Goal: Task Accomplishment & Management: Manage account settings

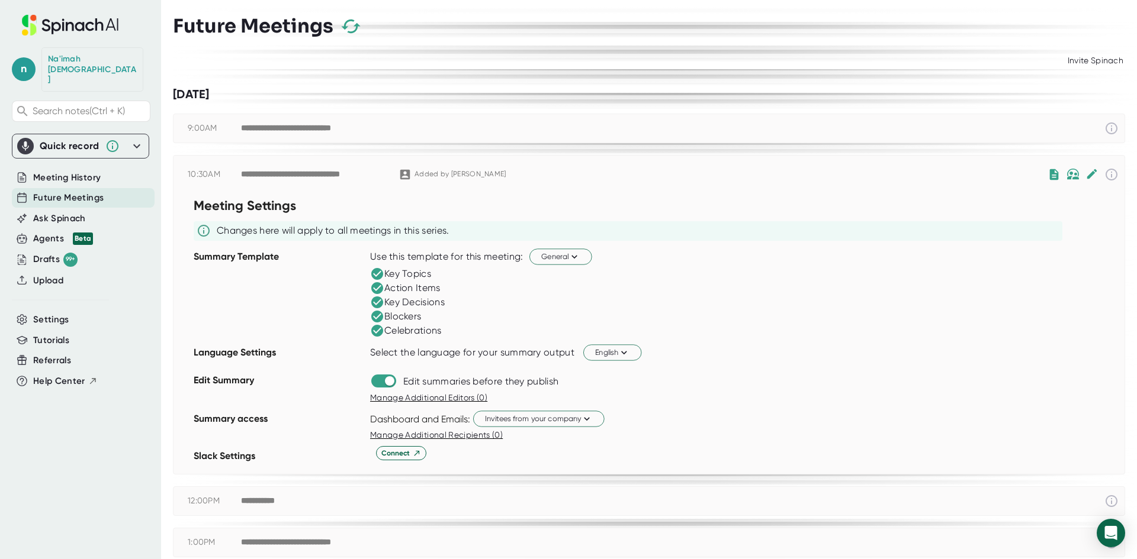
scroll to position [178, 0]
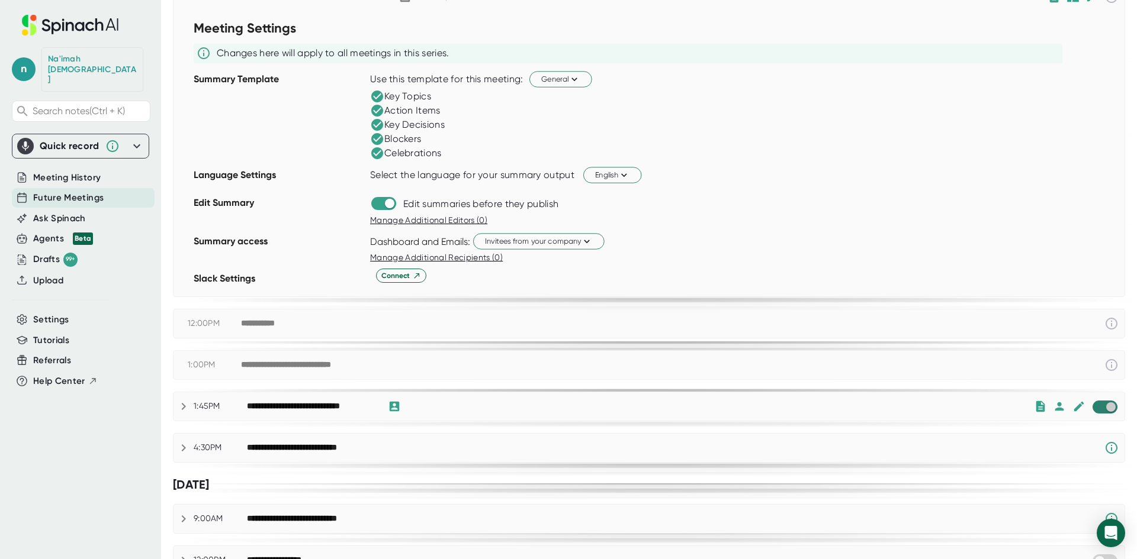
drag, startPoint x: 1096, startPoint y: 405, endPoint x: 1095, endPoint y: 414, distance: 9.5
click at [1095, 405] on input "checkbox" at bounding box center [1110, 407] width 34 height 11
click at [1096, 405] on input "checkbox" at bounding box center [1099, 407] width 34 height 11
click at [58, 232] on div "Agents Beta" at bounding box center [63, 239] width 60 height 14
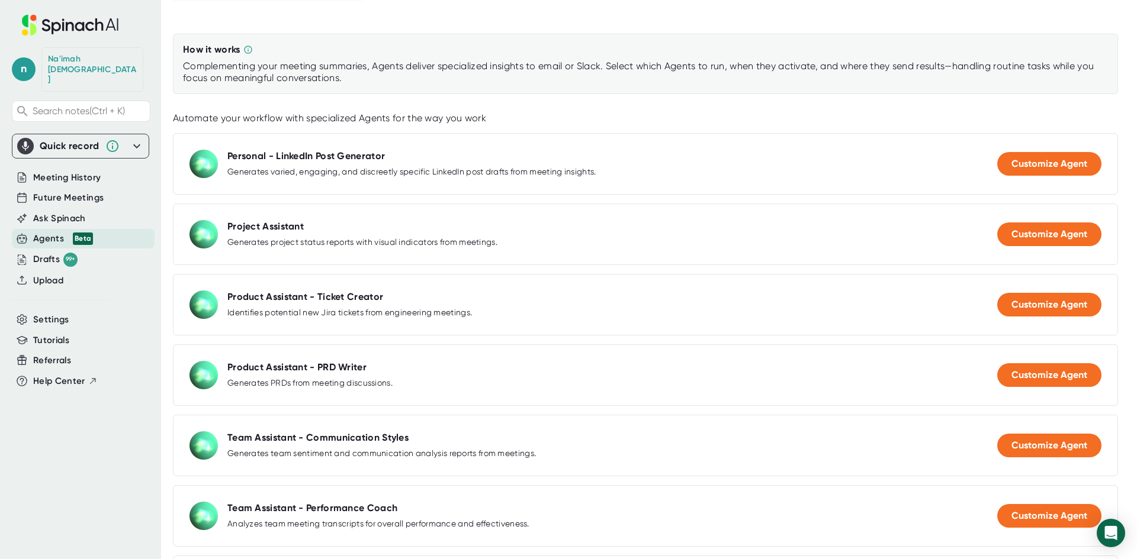
scroll to position [118, 0]
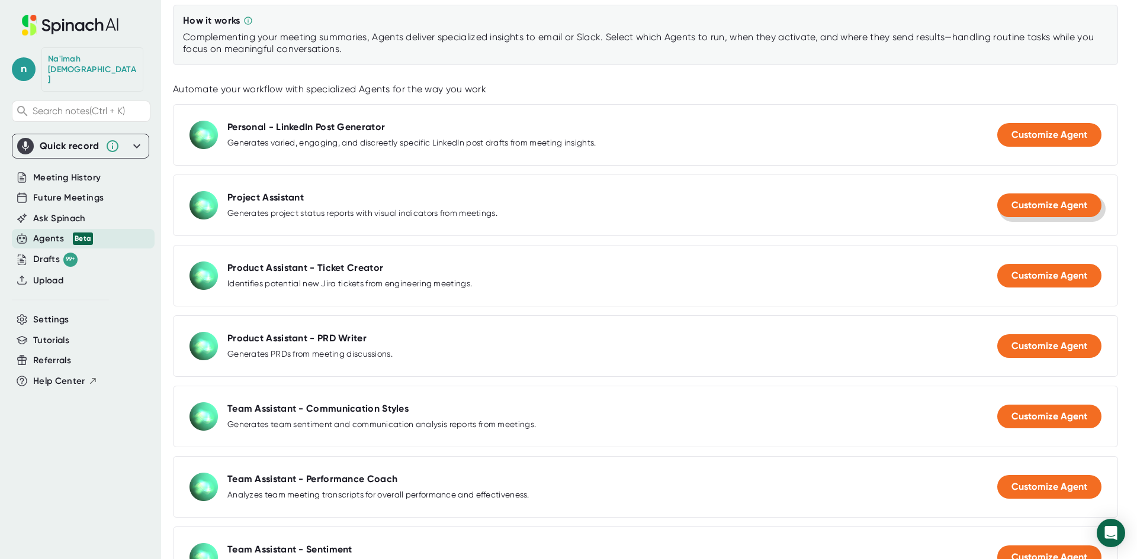
click at [1011, 204] on span "Customize Agent" at bounding box center [1049, 205] width 76 height 11
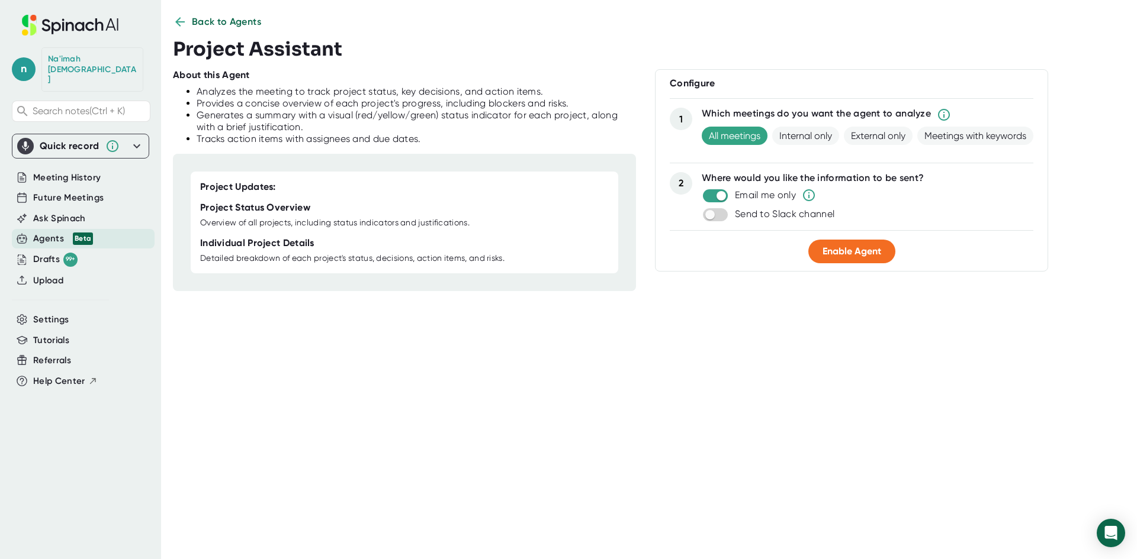
scroll to position [14, 0]
click at [173, 25] on icon at bounding box center [180, 22] width 14 height 14
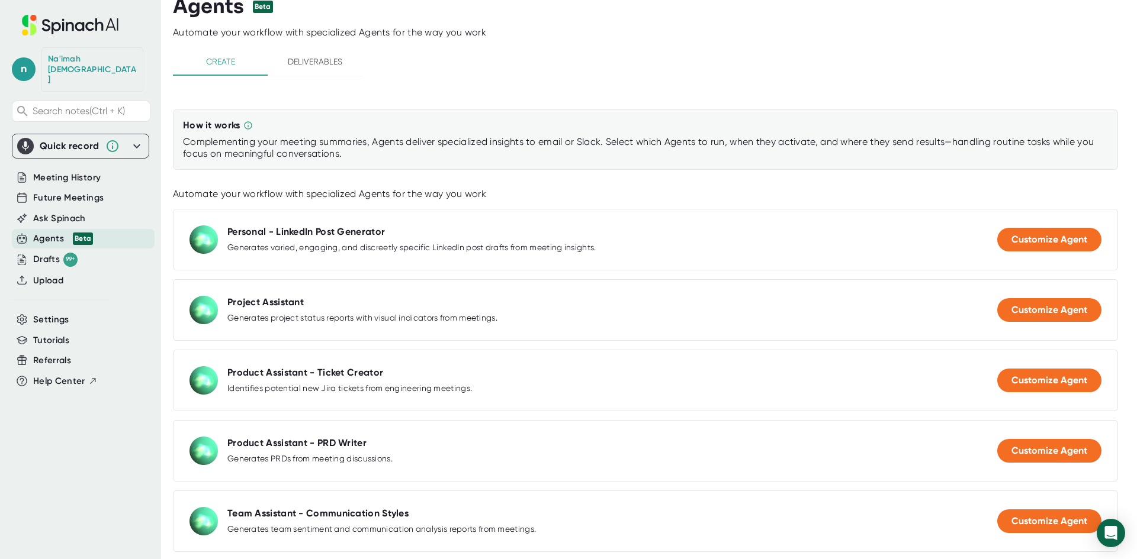
click at [305, 64] on span "Deliverables" at bounding box center [315, 61] width 81 height 15
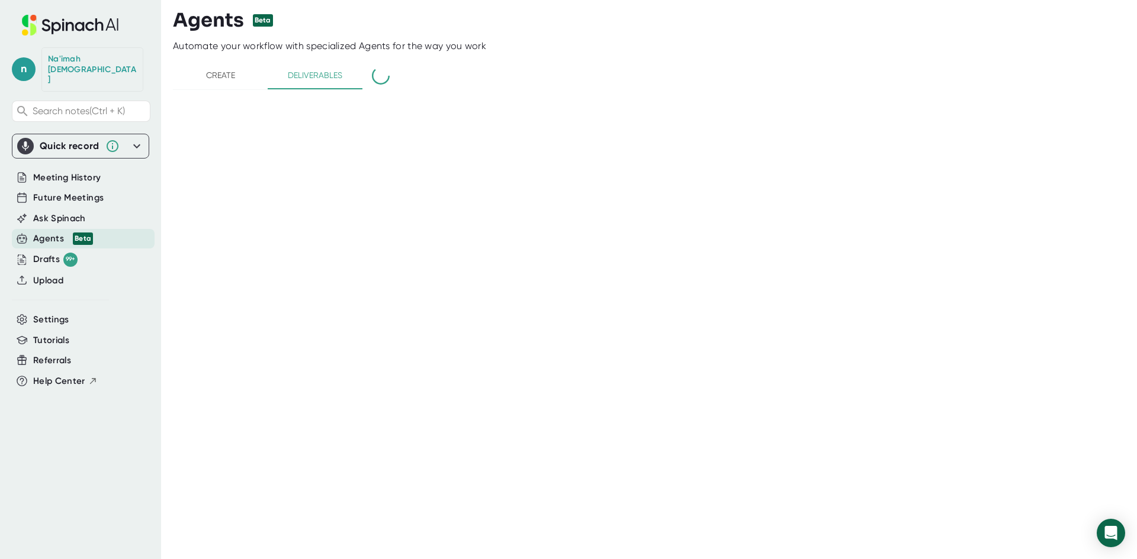
scroll to position [0, 0]
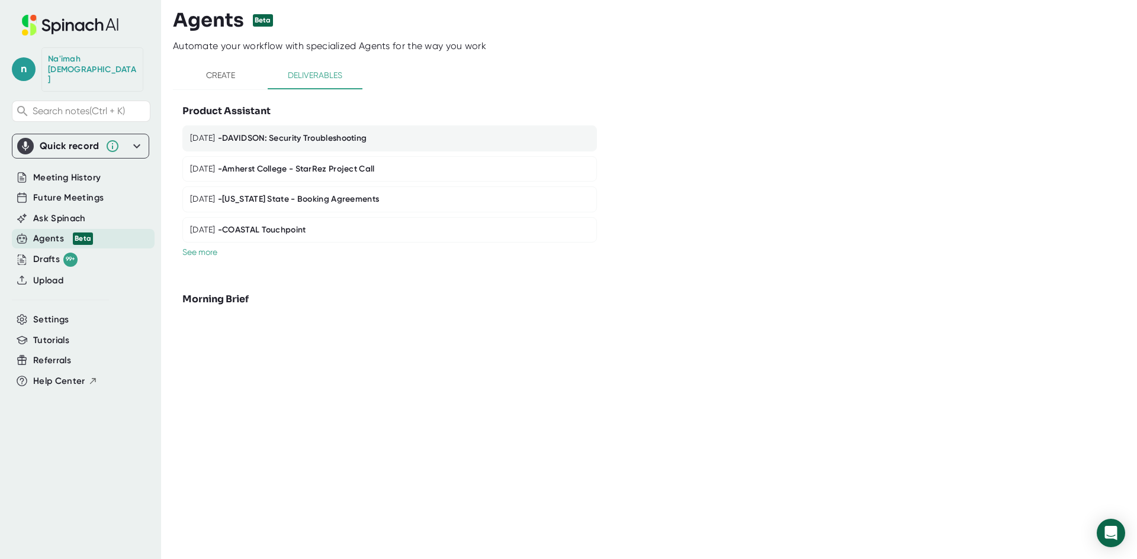
click at [320, 137] on div "- [PERSON_NAME]: Security Troubleshooting" at bounding box center [292, 138] width 149 height 11
